Goal: Transaction & Acquisition: Obtain resource

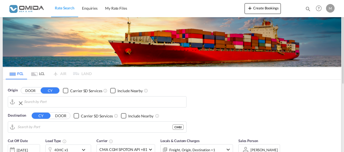
type input "[GEOGRAPHIC_DATA], PLGDY"
type input "[GEOGRAPHIC_DATA], CIABJ"
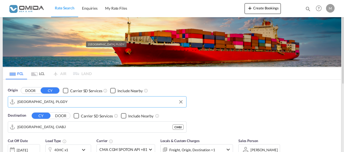
click at [60, 104] on input "[GEOGRAPHIC_DATA], PLGDY" at bounding box center [100, 102] width 166 height 8
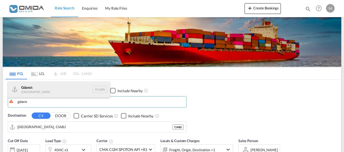
click at [55, 88] on div "Gdans k [GEOGRAPHIC_DATA] PLGDN" at bounding box center [59, 90] width 102 height 16
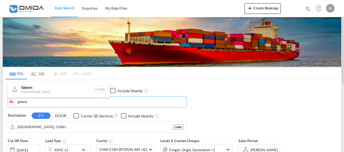
type input "Gdansk, PLGDN"
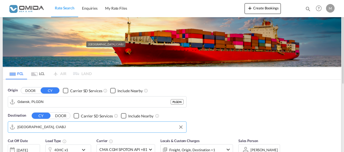
click at [48, 127] on input "[GEOGRAPHIC_DATA], CIABJ" at bounding box center [100, 127] width 166 height 8
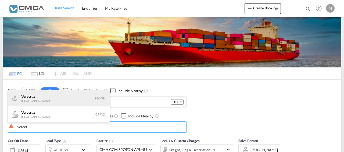
click at [38, 101] on div "Veracr uz [GEOGRAPHIC_DATA] MXVER" at bounding box center [59, 99] width 102 height 16
type input "[GEOGRAPHIC_DATA], MXVER"
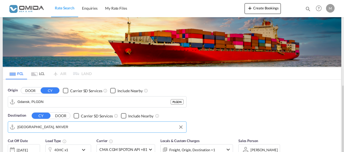
scroll to position [55, 0]
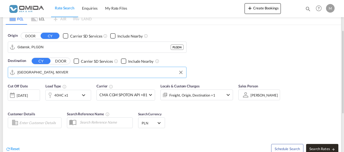
click at [315, 149] on span "Search Rates" at bounding box center [322, 149] width 26 height 4
type input "PLGDN to MXVER / [DATE]"
